Goal: Task Accomplishment & Management: Use online tool/utility

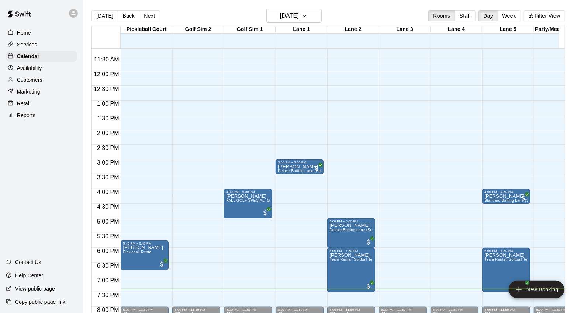
scroll to position [331, 0]
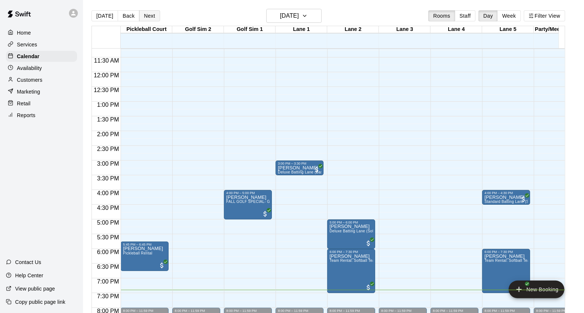
click at [153, 18] on button "Next" at bounding box center [149, 15] width 21 height 11
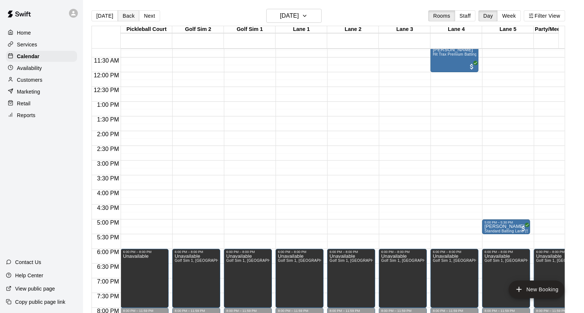
click at [126, 16] on button "Back" at bounding box center [129, 15] width 22 height 11
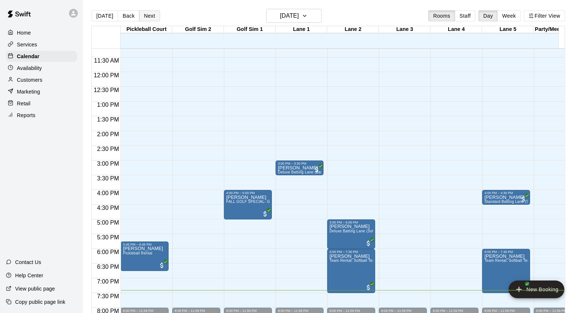
click at [140, 14] on button "Next" at bounding box center [149, 15] width 21 height 11
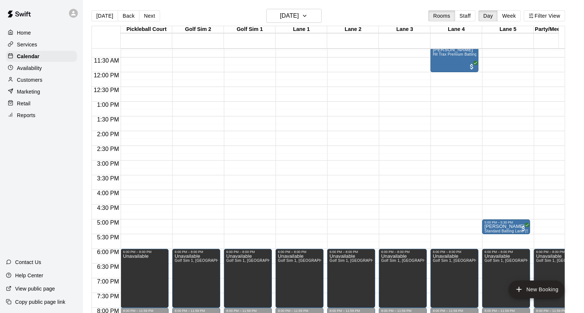
scroll to position [290, 0]
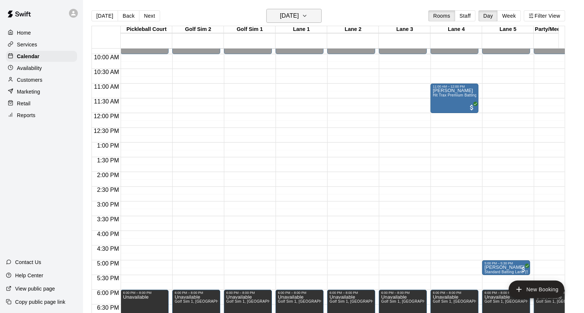
click at [308, 18] on icon "button" at bounding box center [305, 15] width 6 height 9
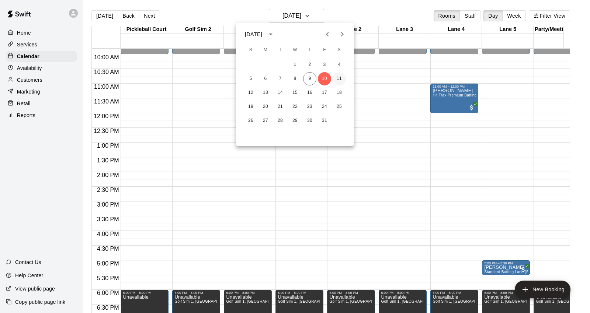
click at [337, 76] on button "11" at bounding box center [339, 78] width 13 height 13
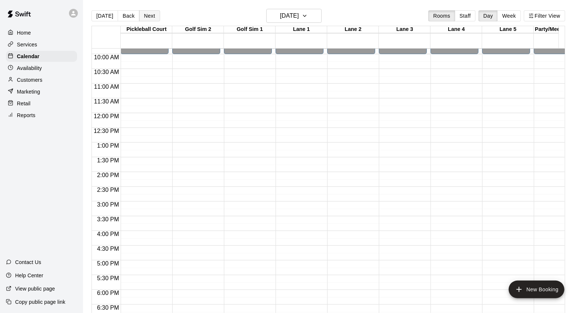
click at [149, 17] on button "Next" at bounding box center [149, 15] width 21 height 11
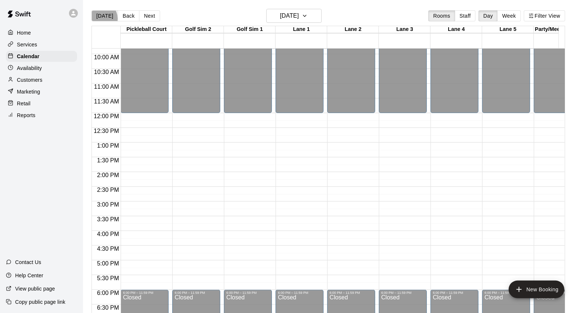
click at [101, 18] on button "[DATE]" at bounding box center [104, 15] width 27 height 11
